Goal: Task Accomplishment & Management: Manage account settings

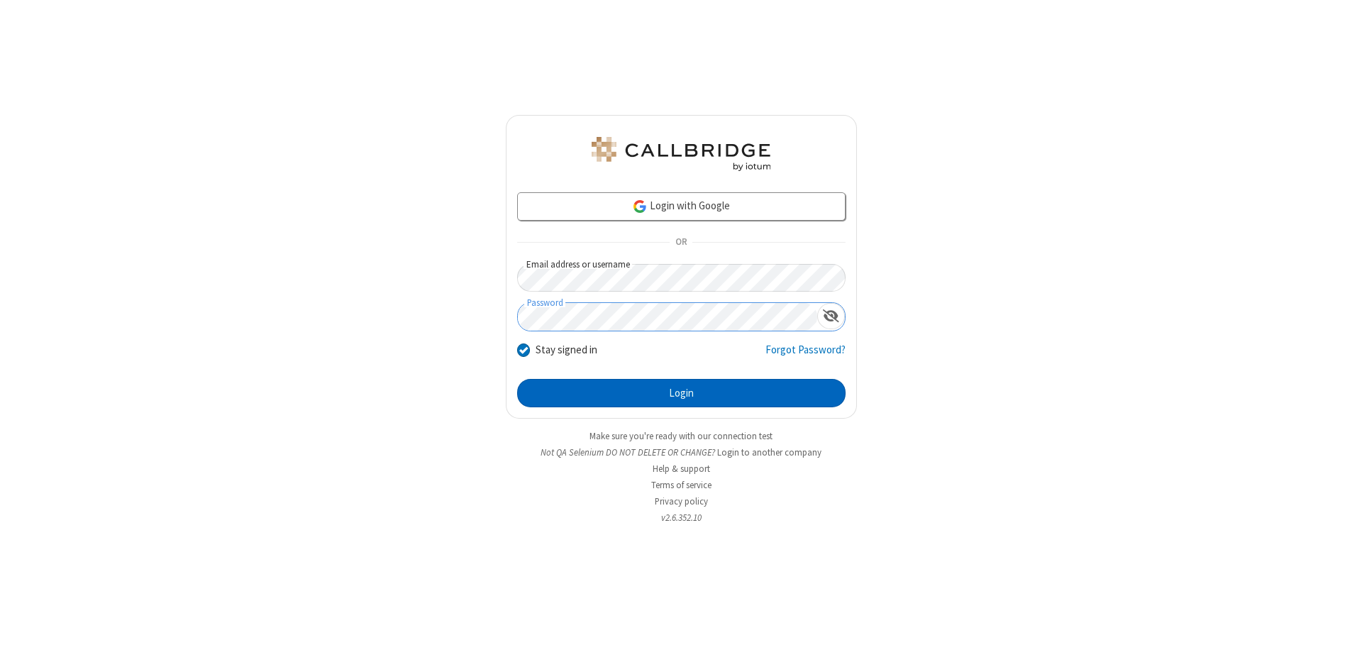
click at [681, 393] on button "Login" at bounding box center [681, 393] width 328 height 28
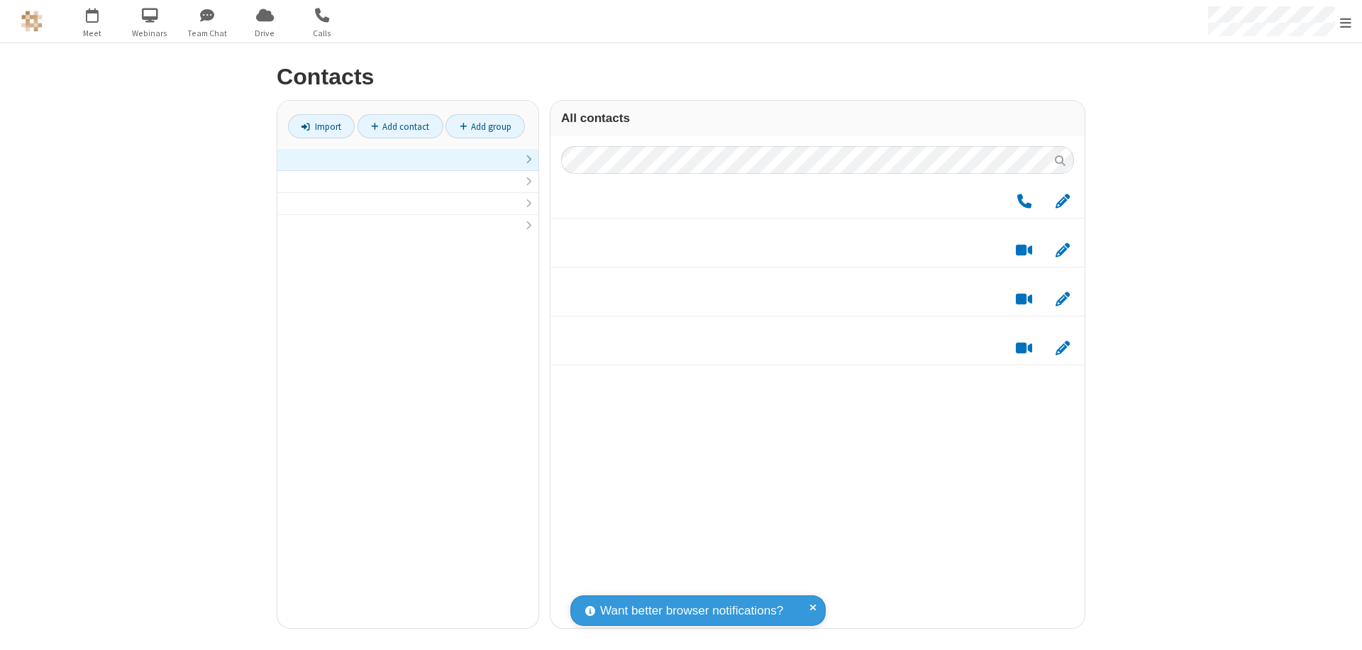
click at [408, 167] on link at bounding box center [407, 160] width 261 height 22
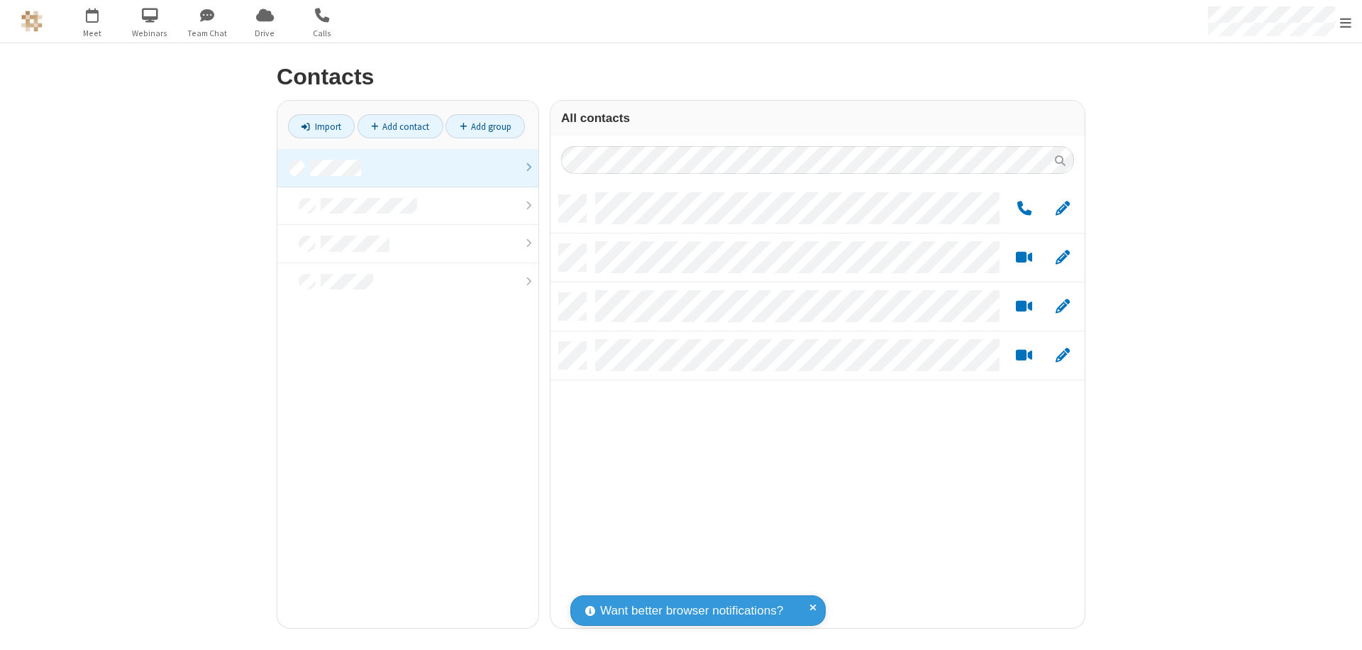
scroll to position [433, 523]
click at [485, 126] on link "Add group" at bounding box center [484, 126] width 79 height 24
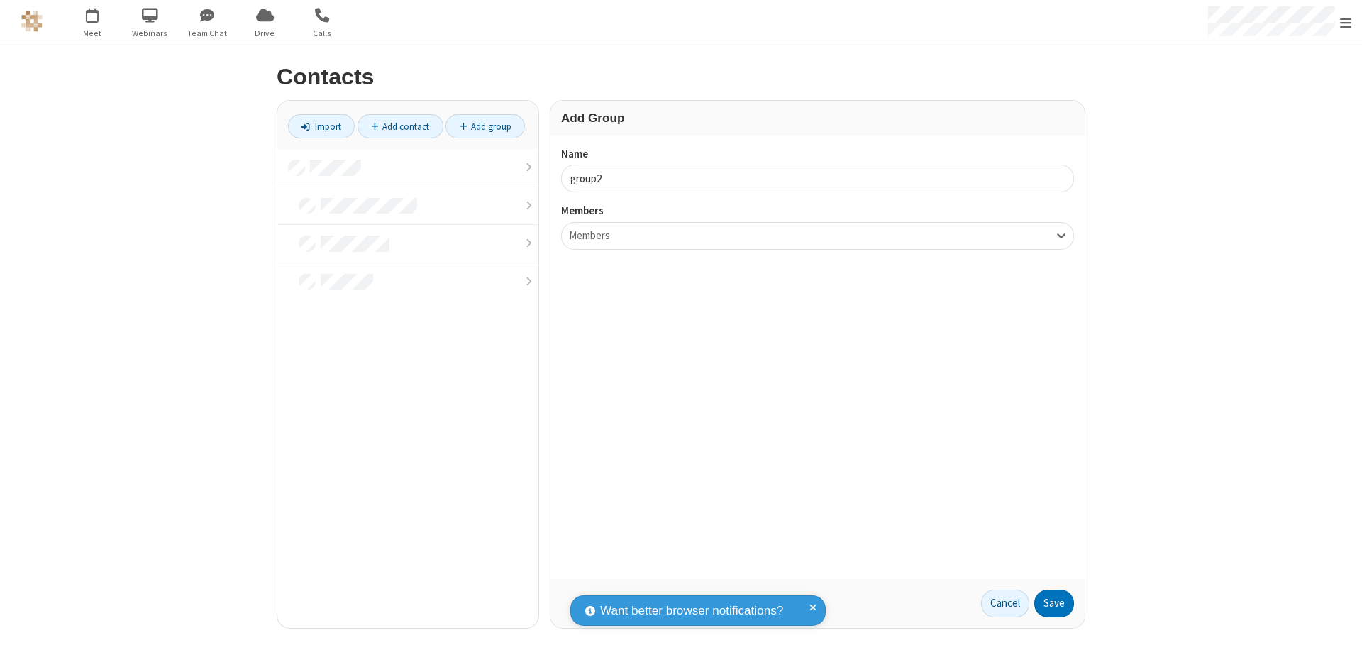
type input "group2"
type input "name19"
click at [1054, 603] on button "Save" at bounding box center [1054, 603] width 40 height 28
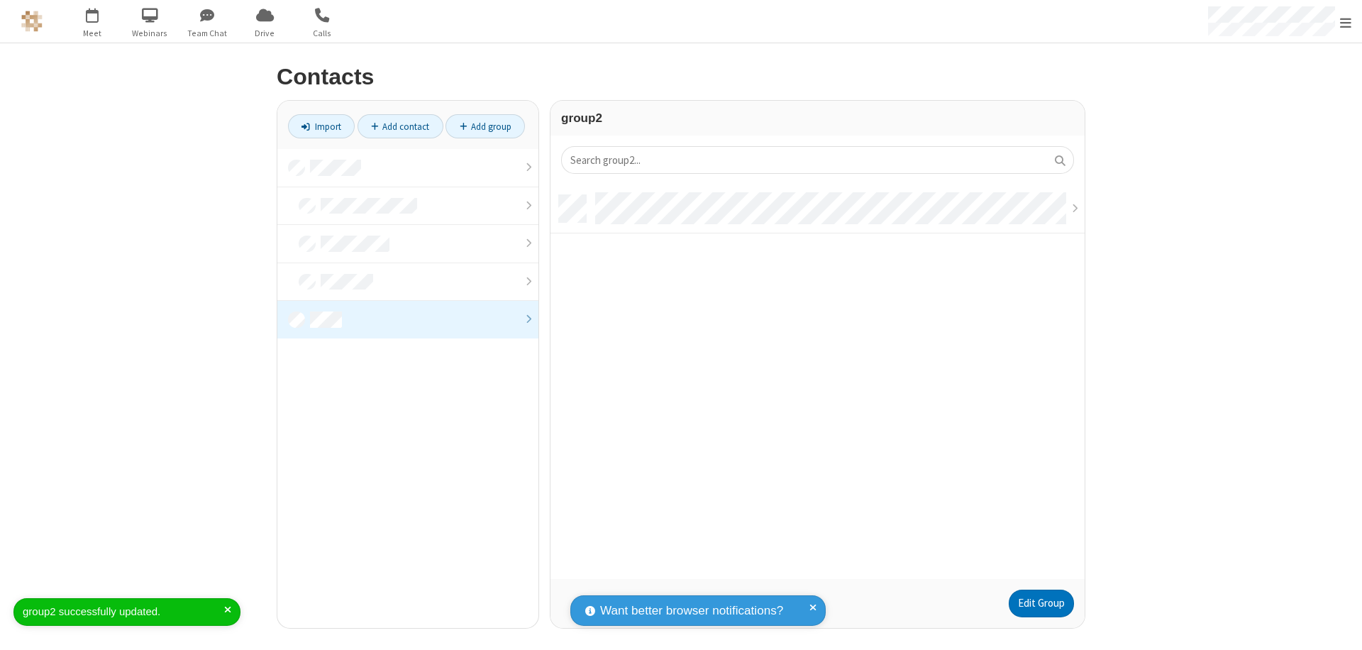
scroll to position [384, 523]
click at [1041, 603] on link "Edit Group" at bounding box center [1041, 603] width 65 height 28
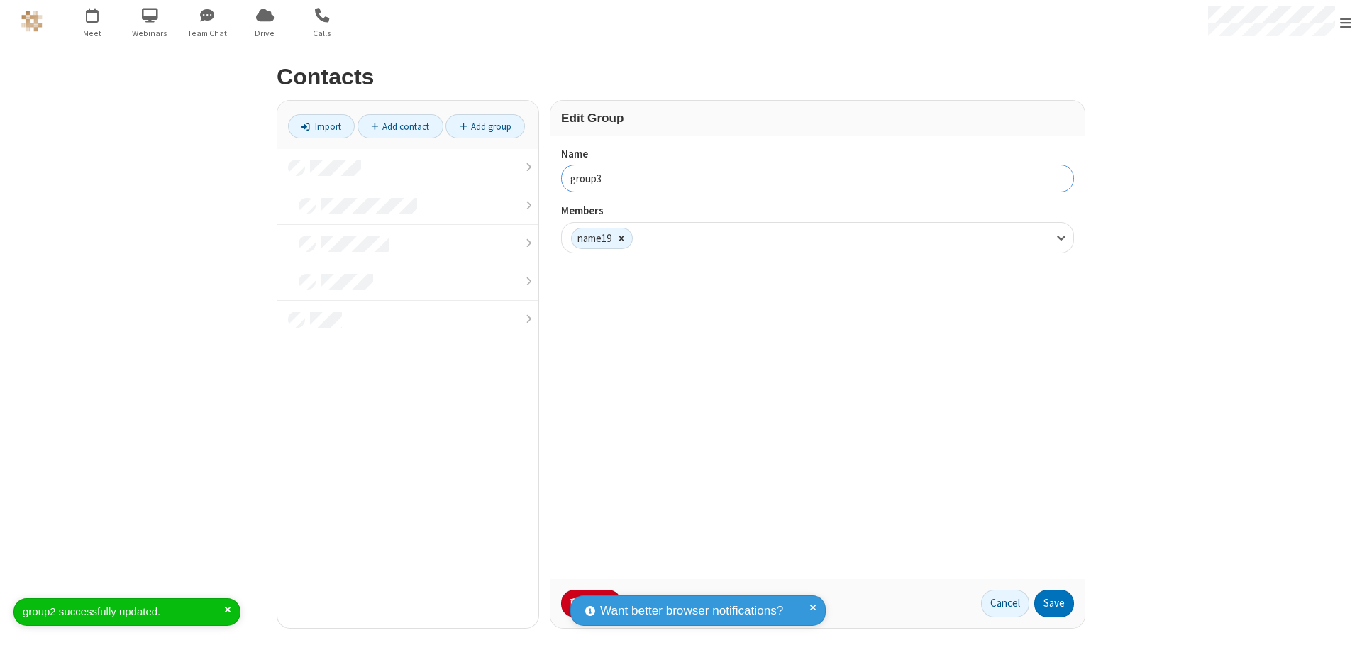
type input "group3"
click at [1054, 603] on button "Save" at bounding box center [1054, 603] width 40 height 28
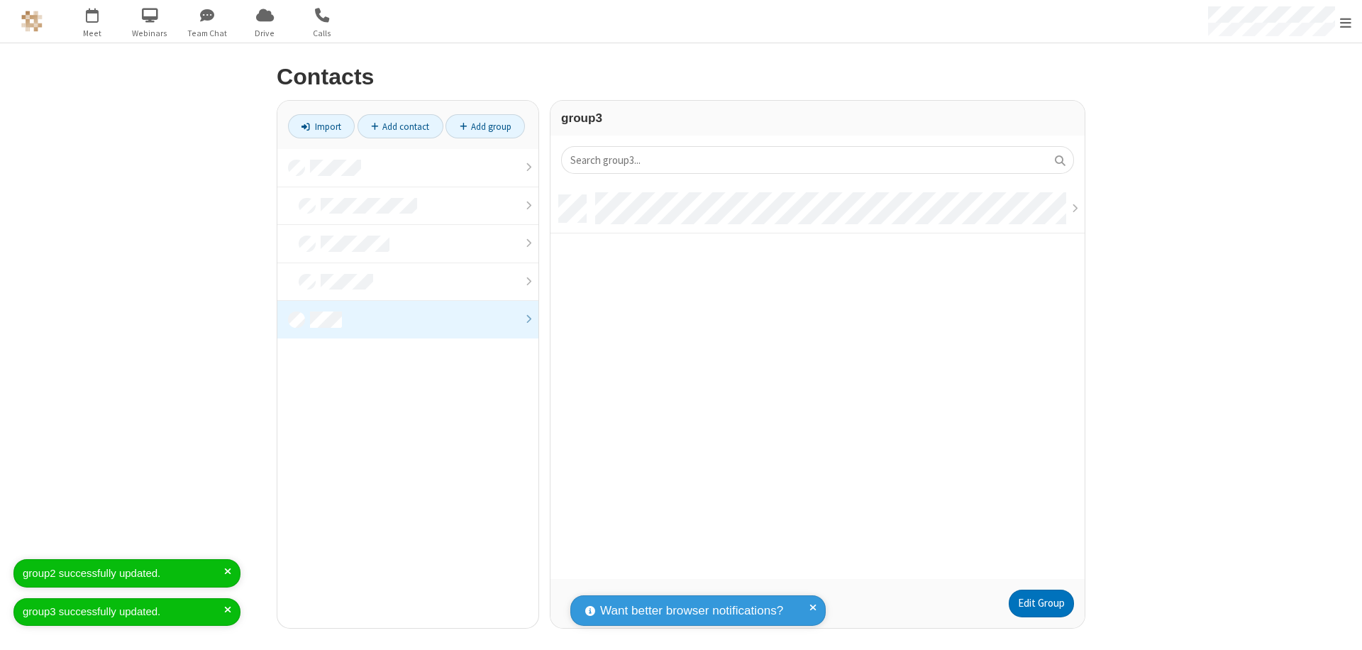
scroll to position [384, 523]
